Goal: Information Seeking & Learning: Learn about a topic

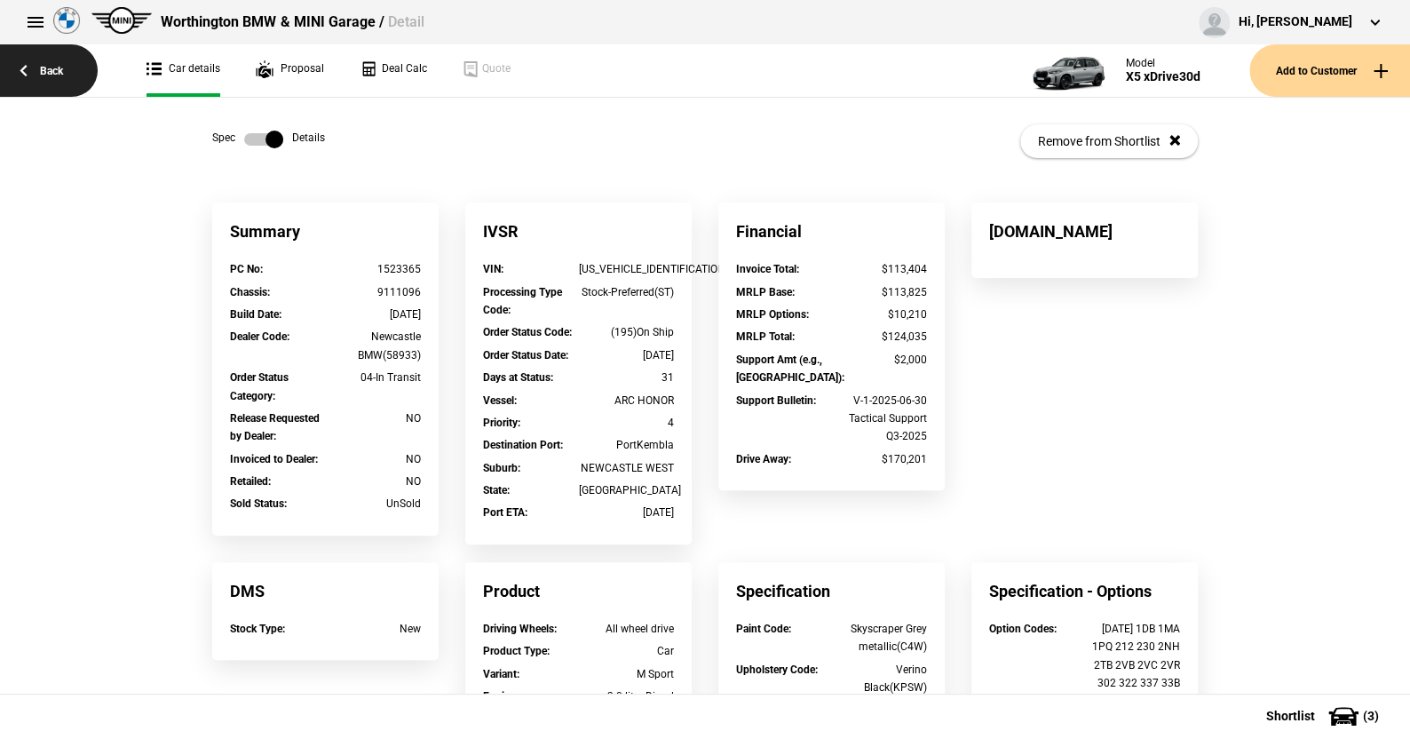
click at [46, 66] on link "Back" at bounding box center [49, 70] width 98 height 52
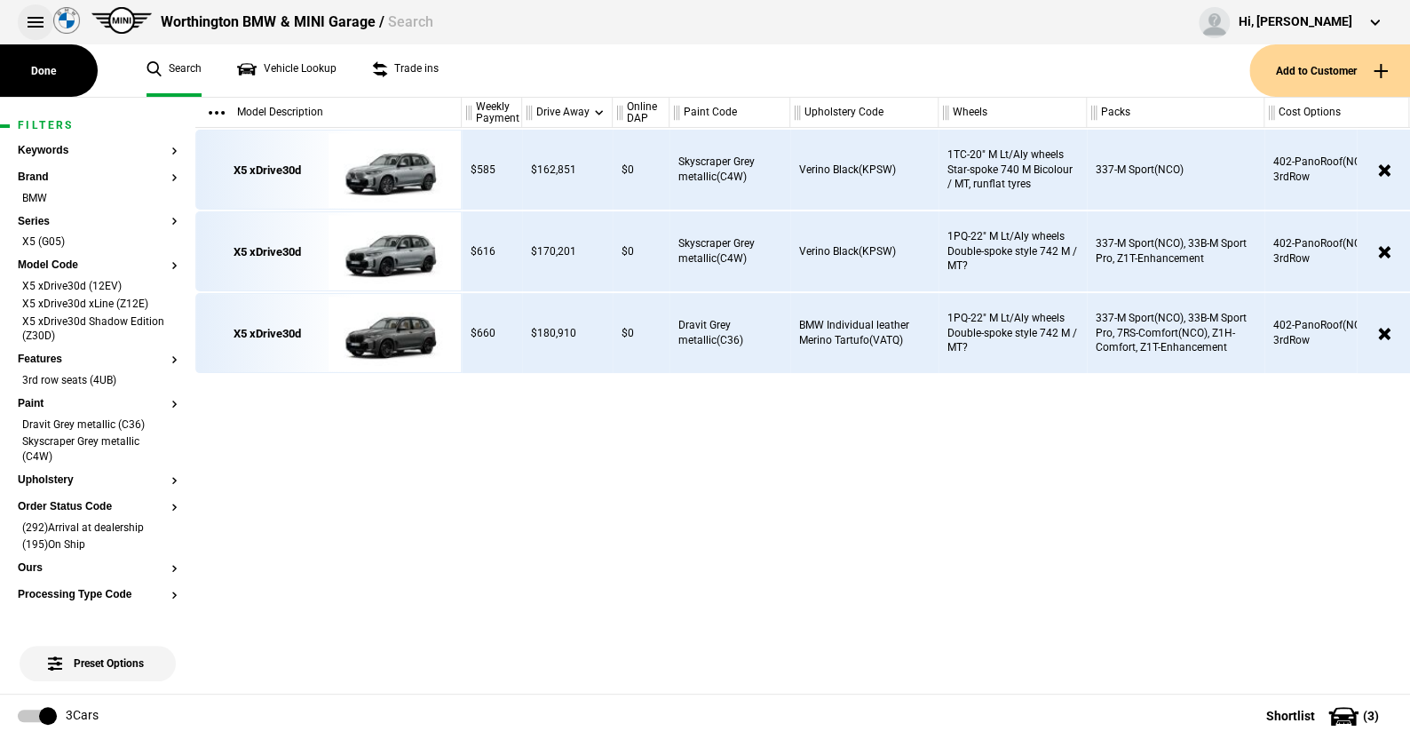
click at [28, 19] on button at bounding box center [36, 22] width 36 height 36
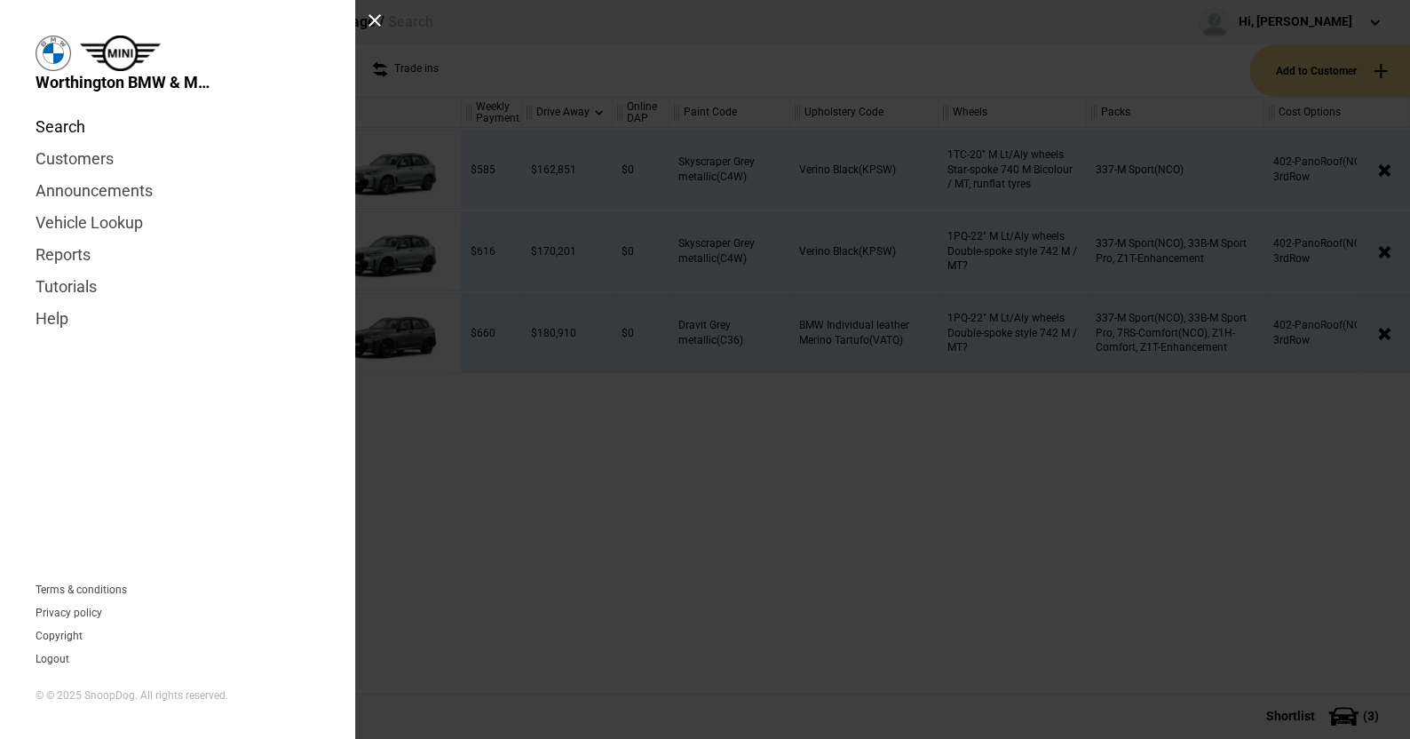
click at [67, 123] on link "Search" at bounding box center [178, 127] width 284 height 32
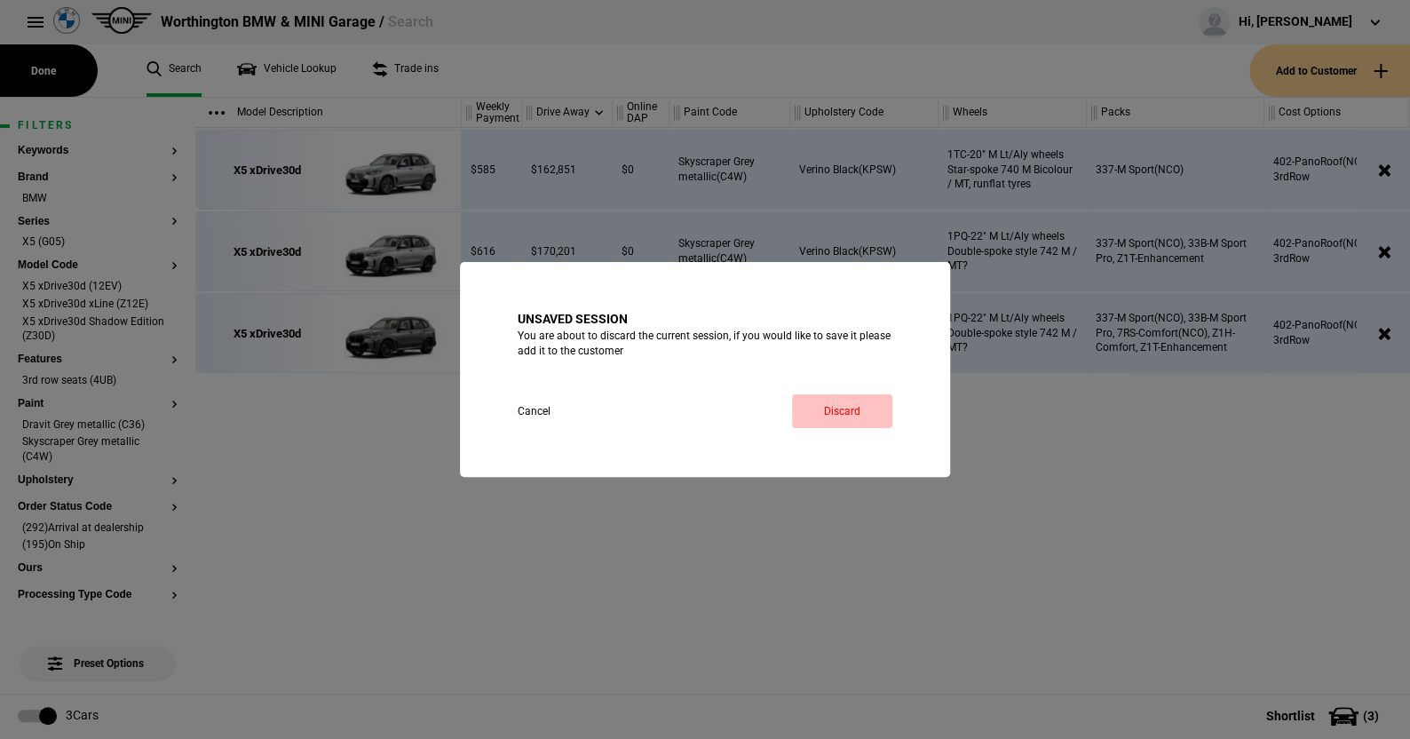
click at [836, 411] on link "Discard" at bounding box center [842, 411] width 100 height 34
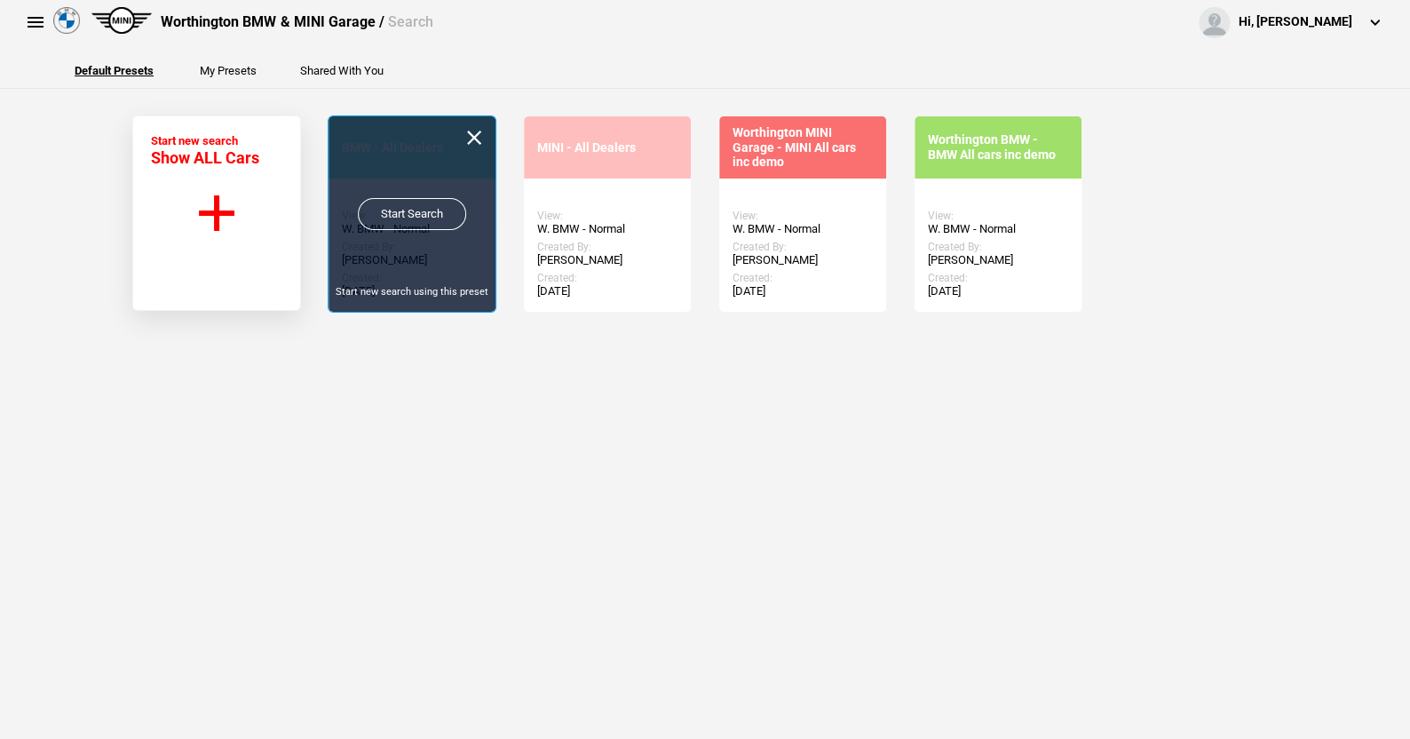
click at [398, 206] on link "Start Search" at bounding box center [412, 214] width 108 height 32
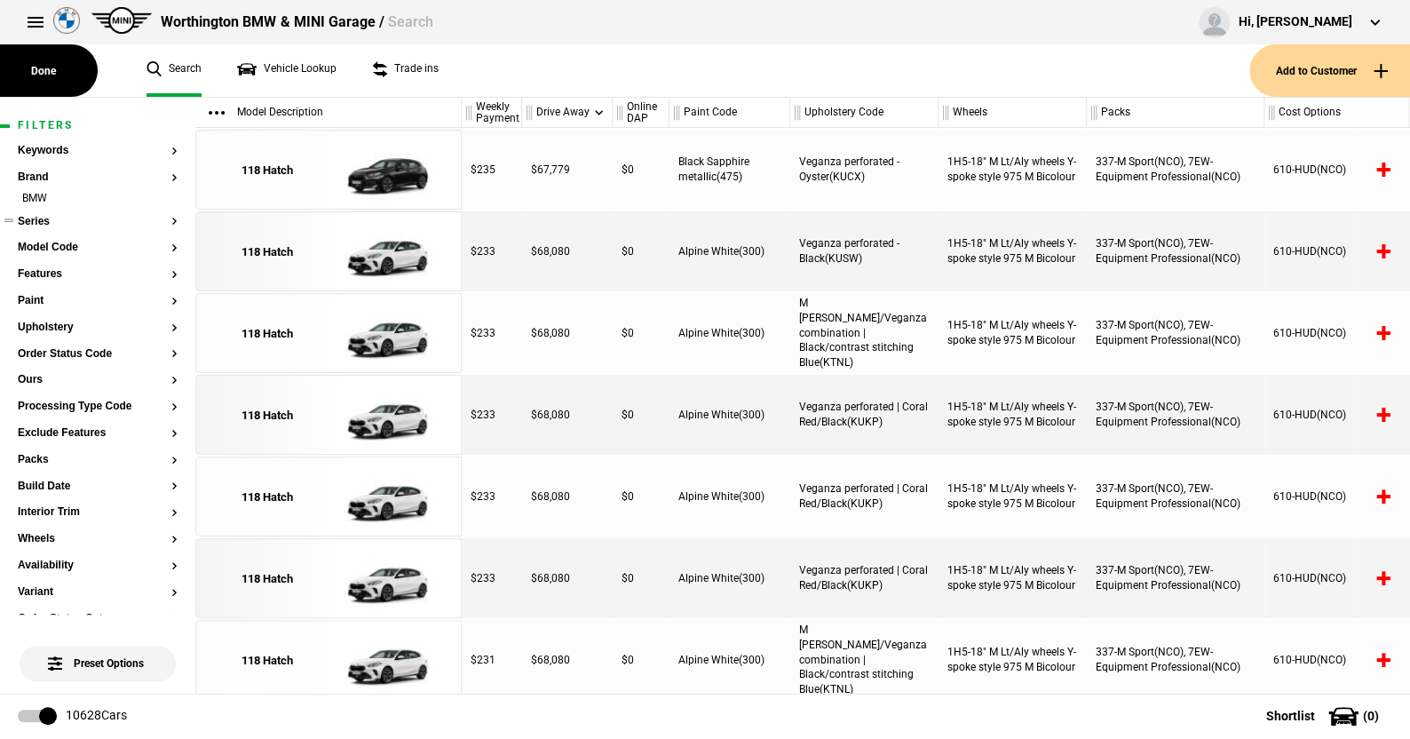
click at [37, 218] on button "Series" at bounding box center [98, 222] width 160 height 12
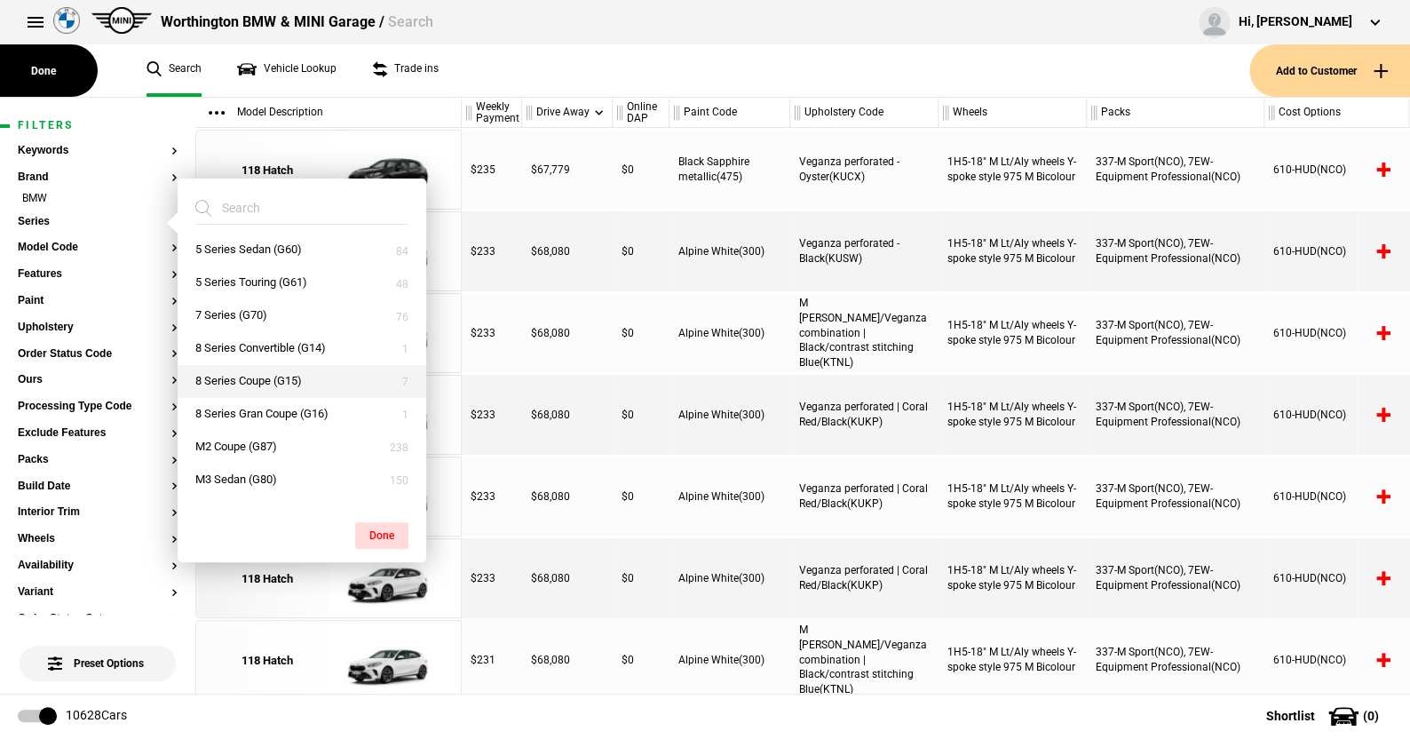
scroll to position [266, 0]
click at [234, 315] on button "7 Series (G70)" at bounding box center [302, 315] width 249 height 33
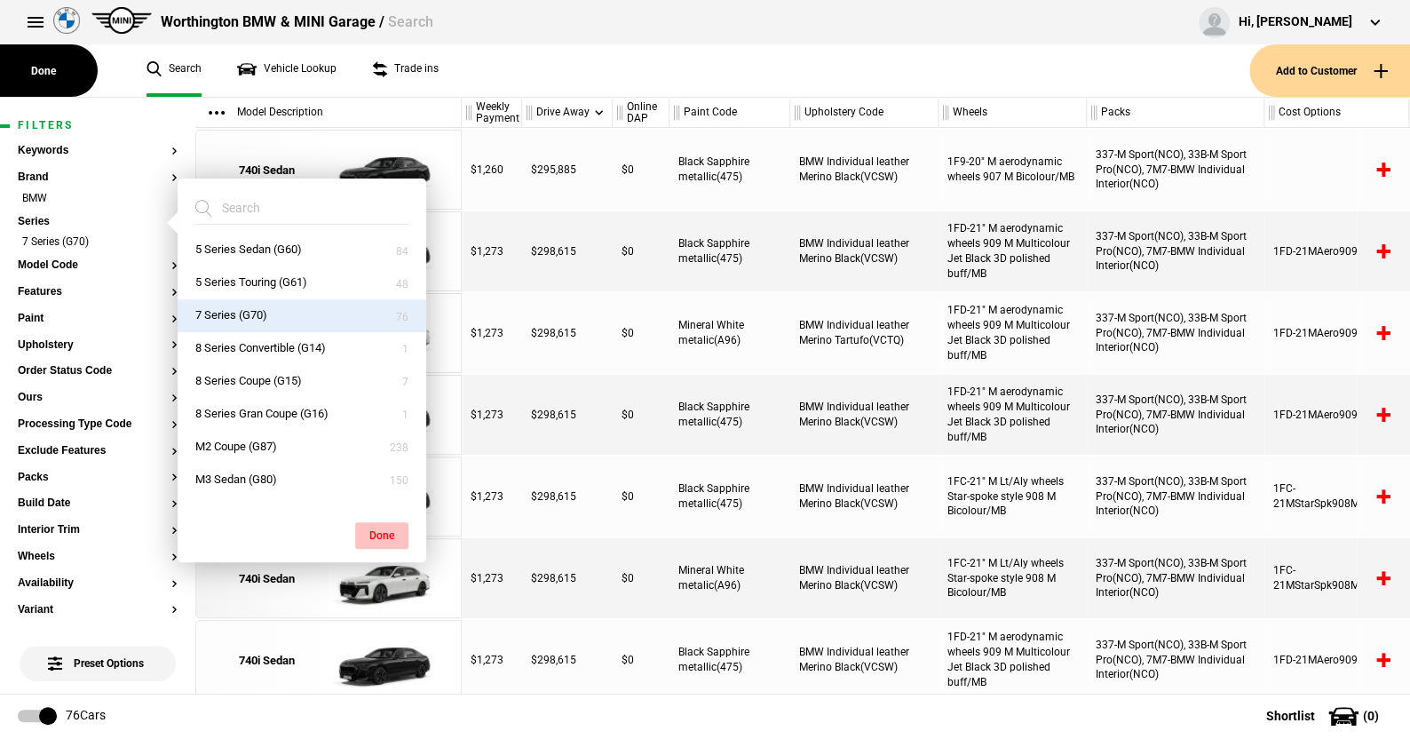
click at [383, 527] on button "Done" at bounding box center [381, 535] width 53 height 27
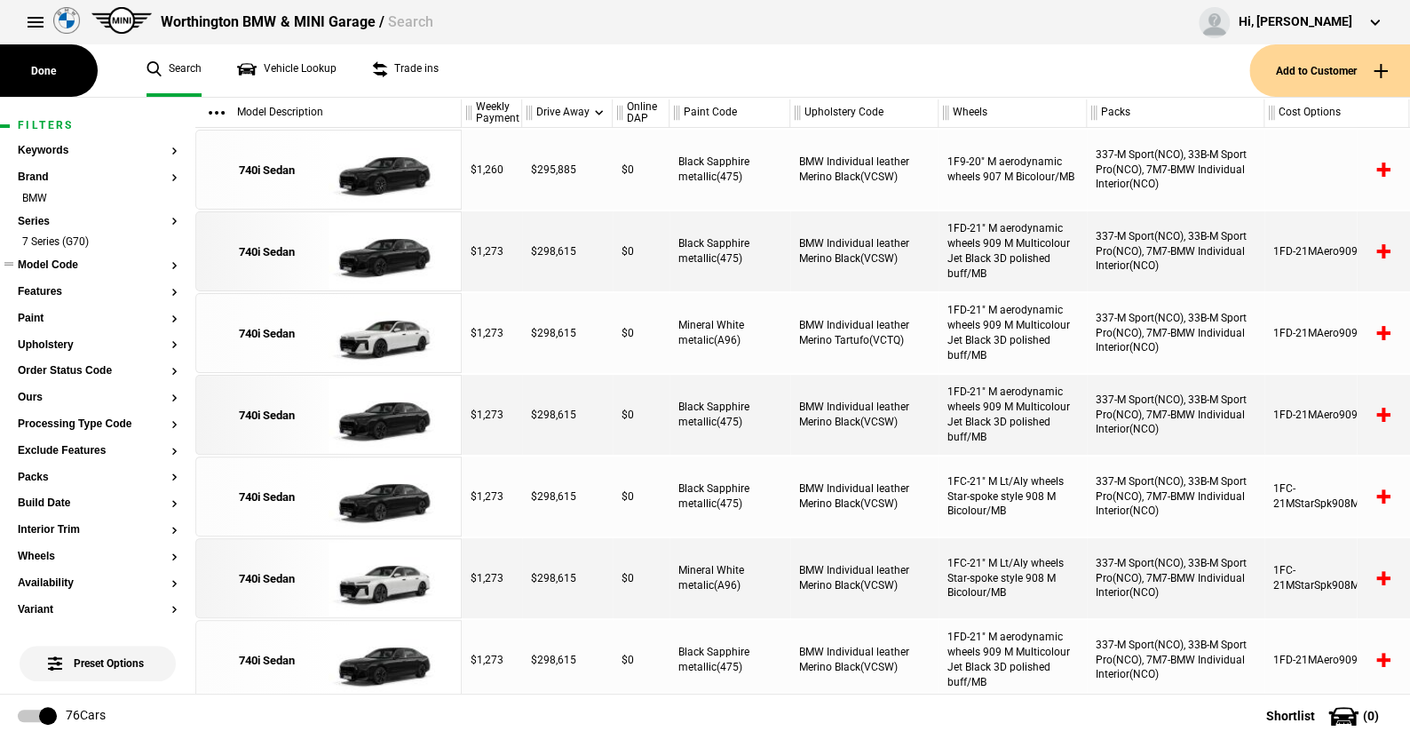
click at [46, 264] on button "Model Code" at bounding box center [98, 265] width 160 height 12
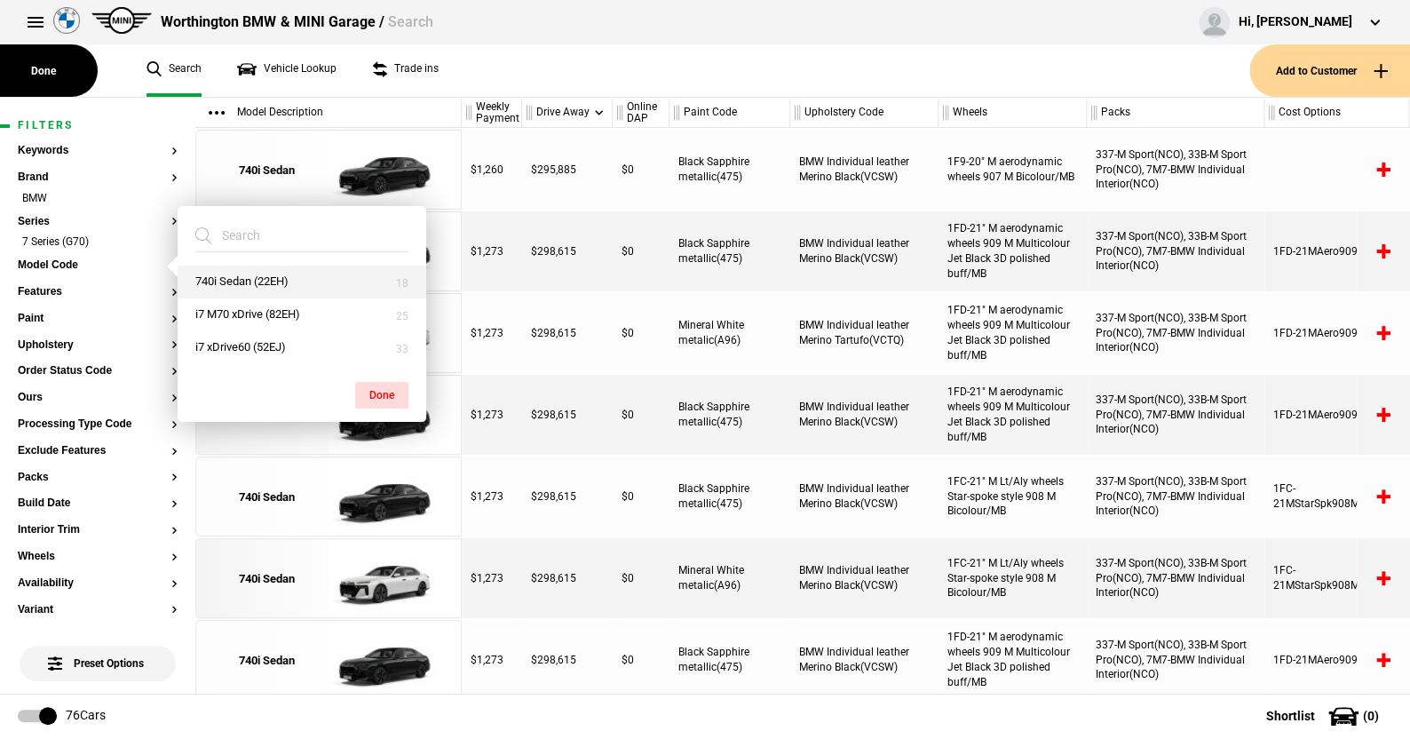
click at [239, 277] on button "740i Sedan (22EH)" at bounding box center [302, 282] width 249 height 33
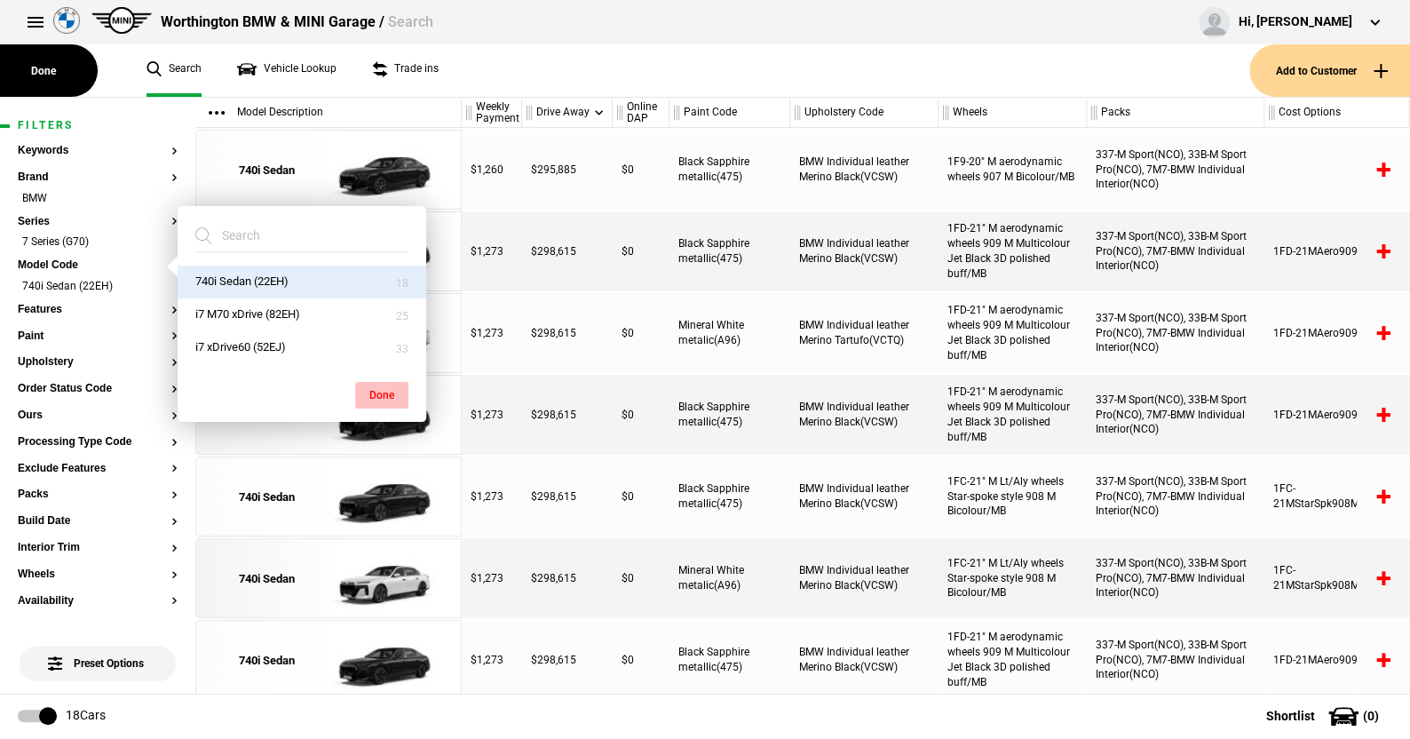
click at [385, 387] on button "Done" at bounding box center [381, 395] width 53 height 27
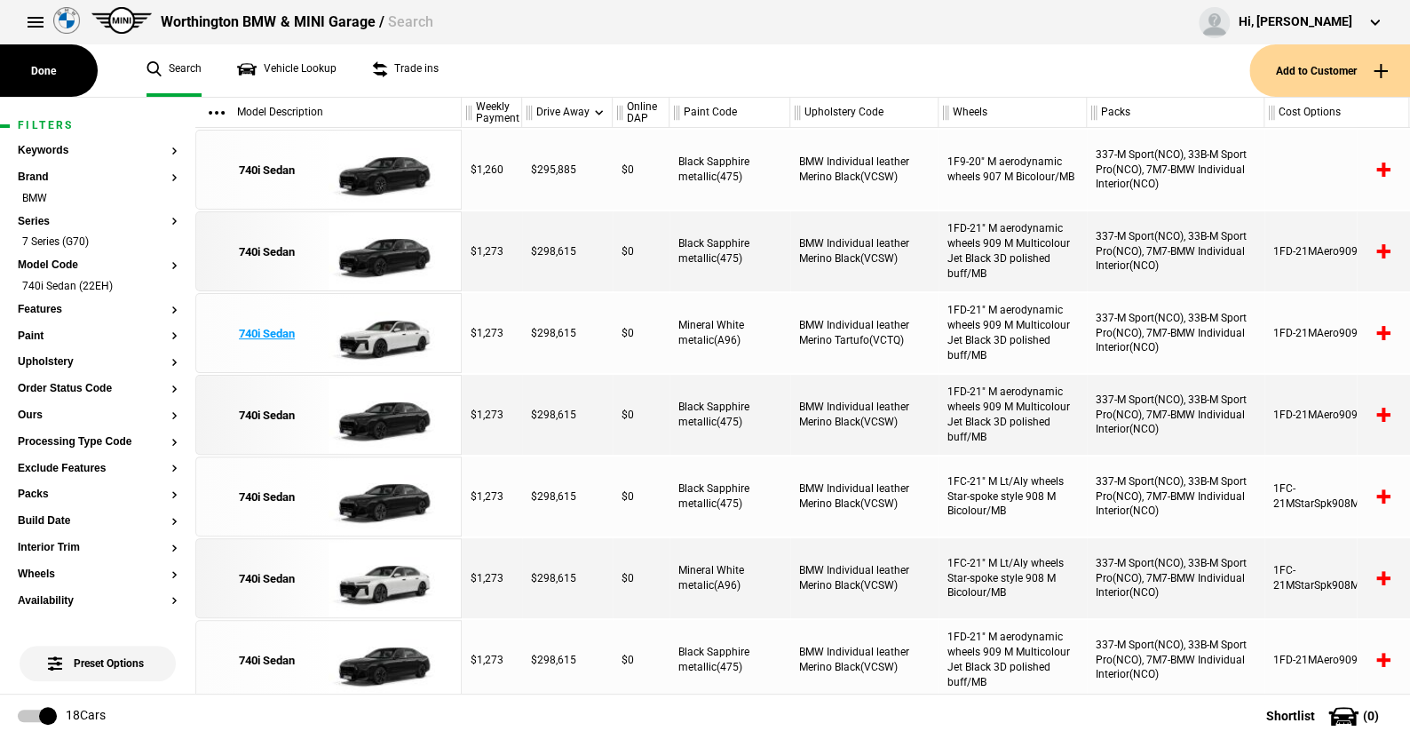
click at [388, 325] on img at bounding box center [390, 334] width 123 height 80
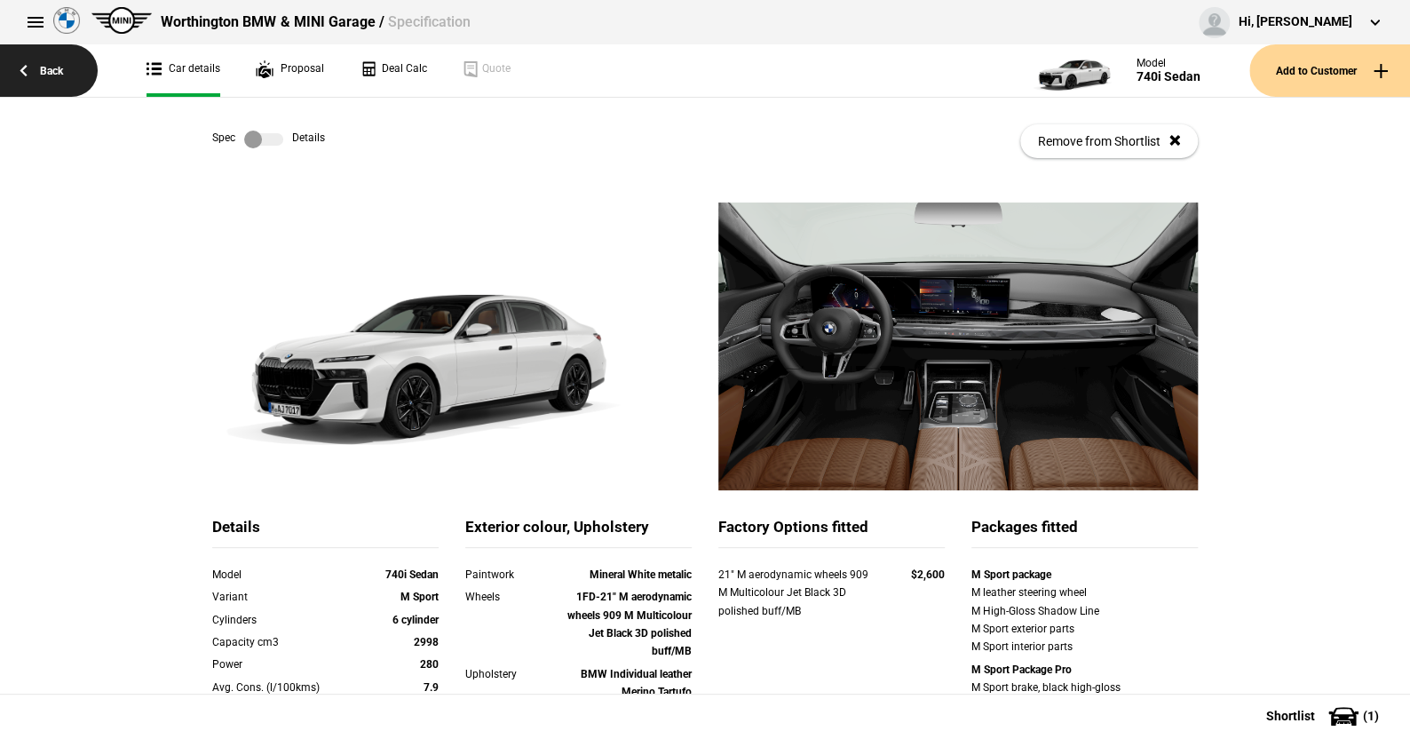
click at [48, 65] on link "Back" at bounding box center [49, 70] width 98 height 52
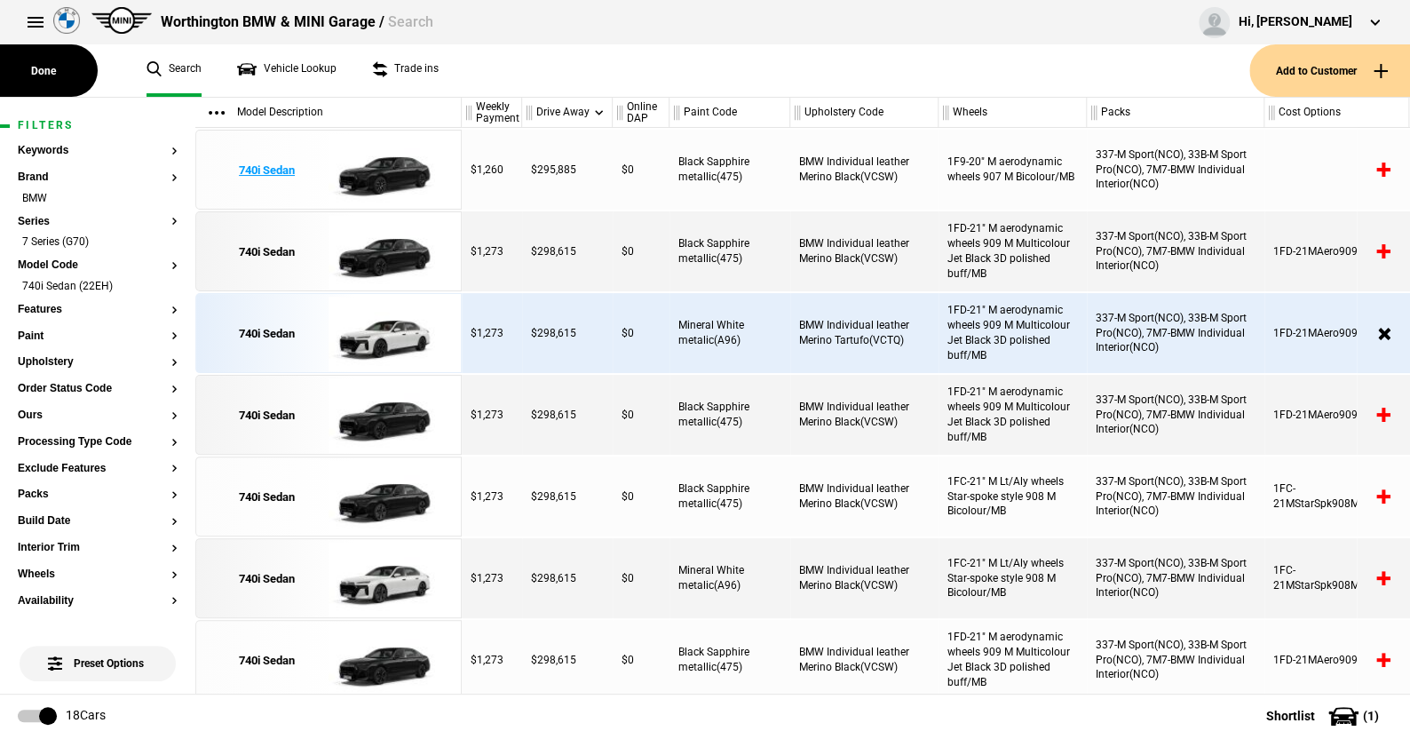
click at [388, 178] on img at bounding box center [390, 171] width 123 height 80
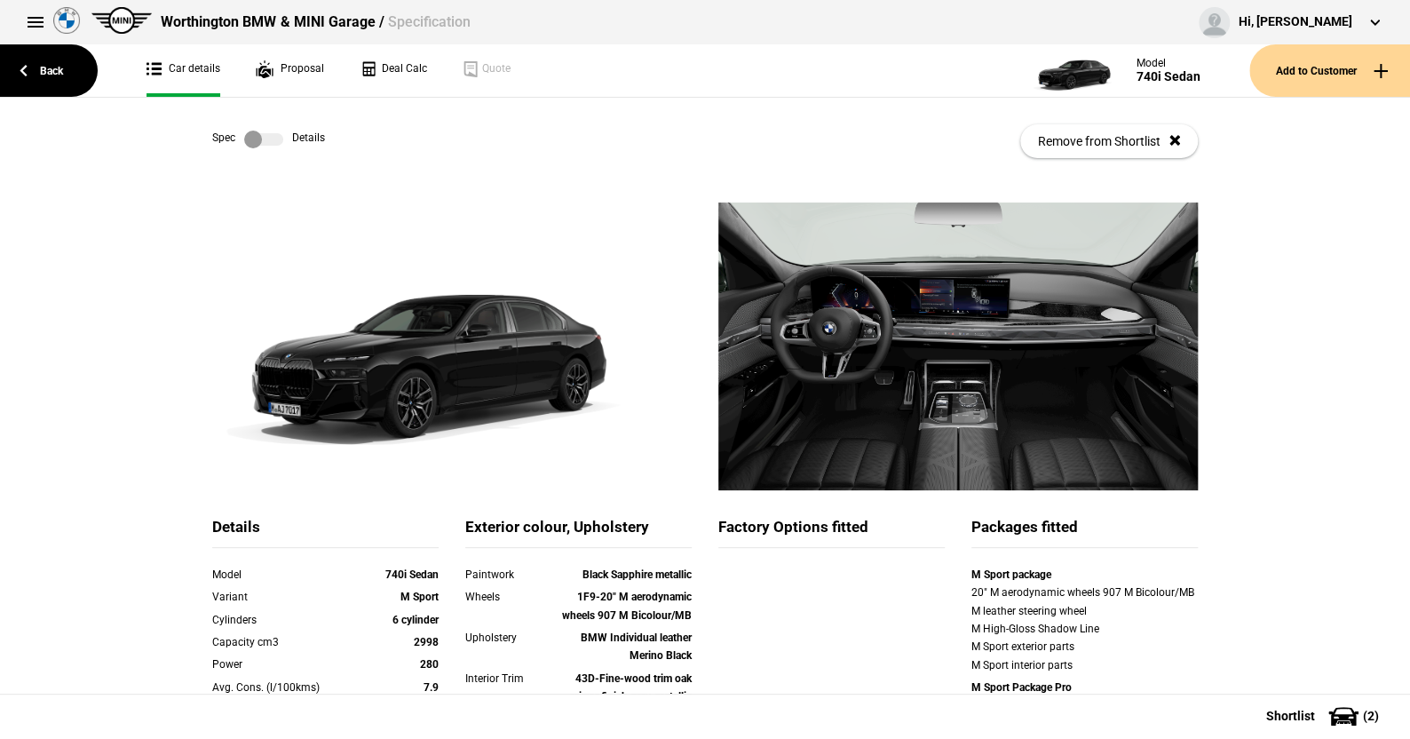
click at [274, 136] on label at bounding box center [263, 140] width 39 height 18
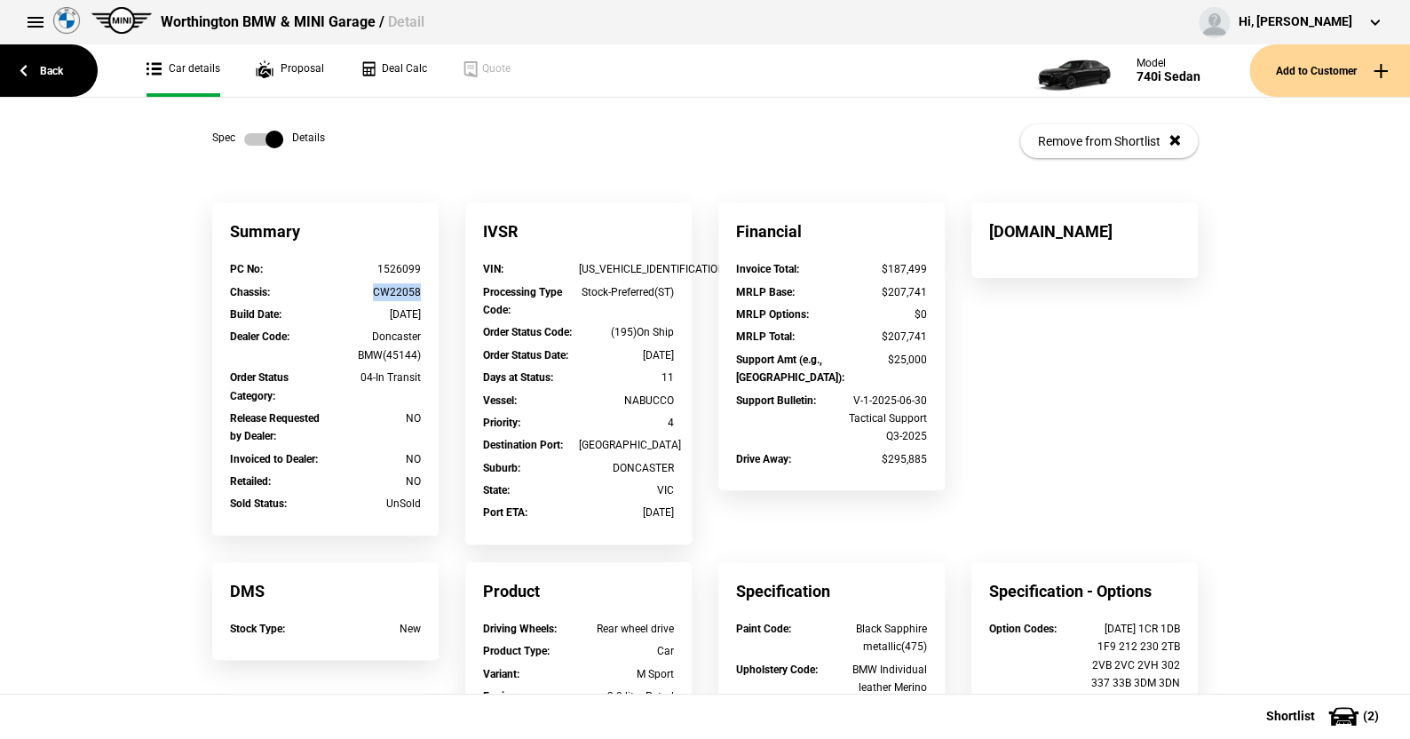
drag, startPoint x: 418, startPoint y: 289, endPoint x: 363, endPoint y: 291, distance: 55.1
click at [363, 291] on div "Chassis : CW22058" at bounding box center [326, 294] width 218 height 22
click at [447, 146] on div "Spec Details Remove from Shortlist" at bounding box center [705, 141] width 986 height 87
click at [52, 67] on link "Back" at bounding box center [49, 70] width 98 height 52
